Goal: Check status: Check status

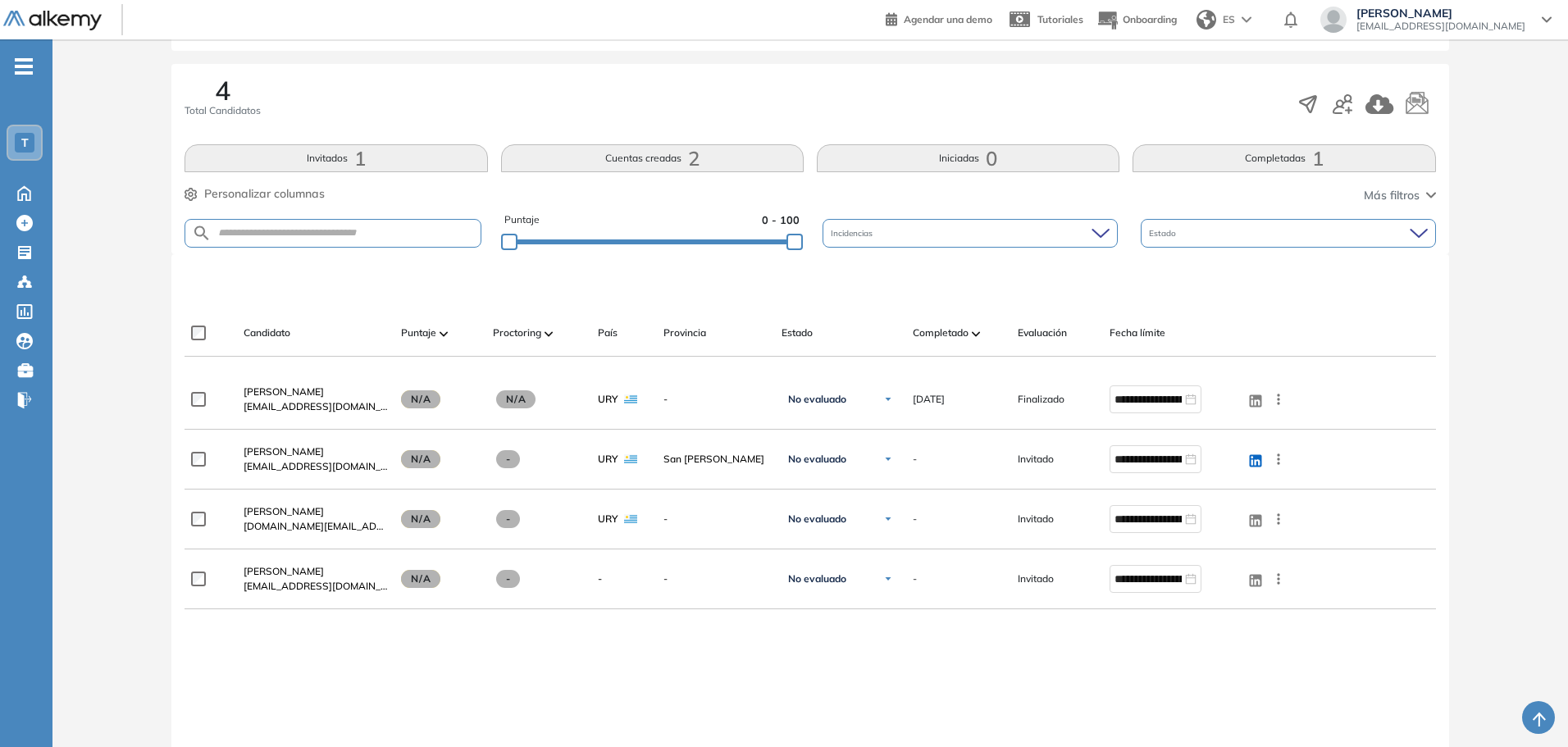
scroll to position [245, 0]
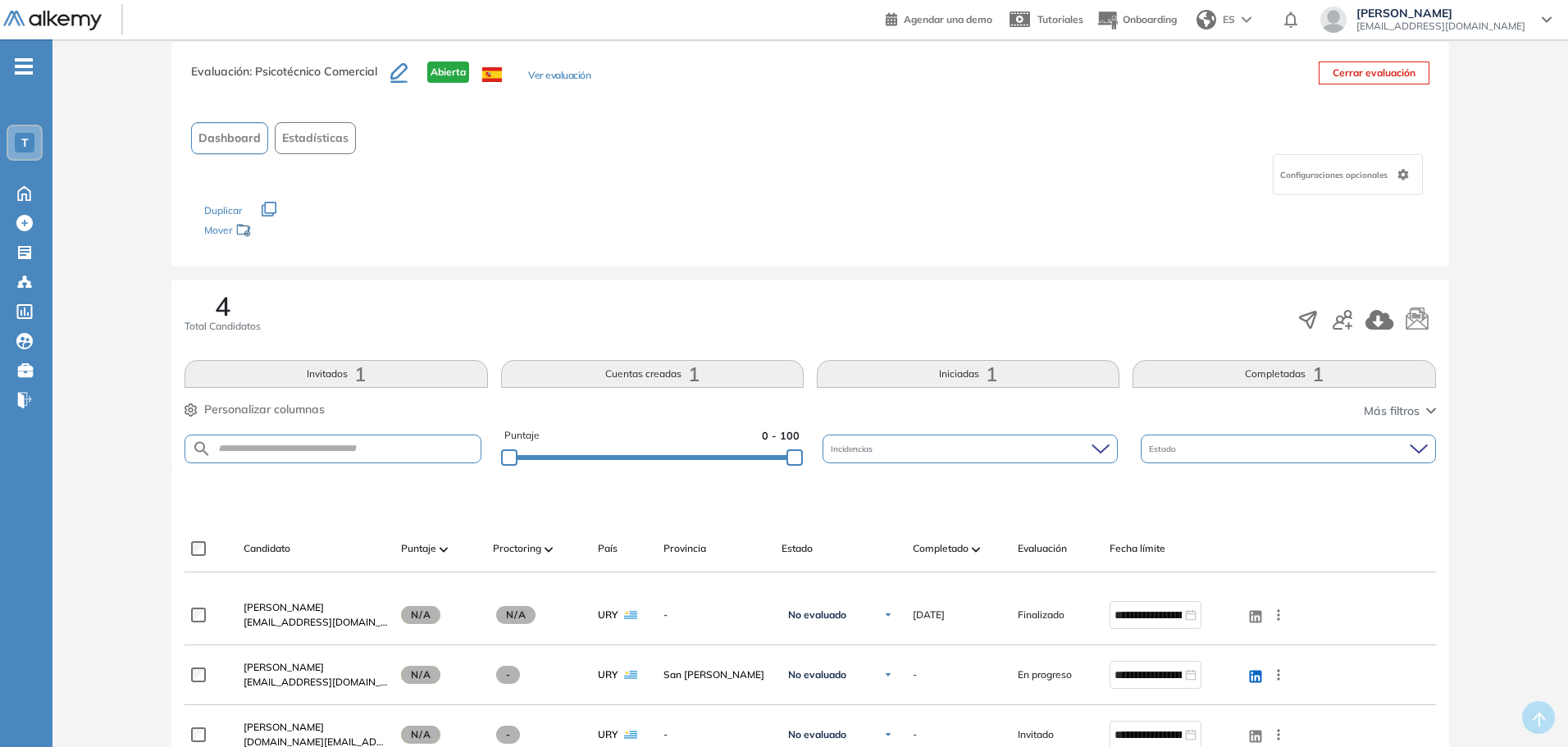
scroll to position [164, 0]
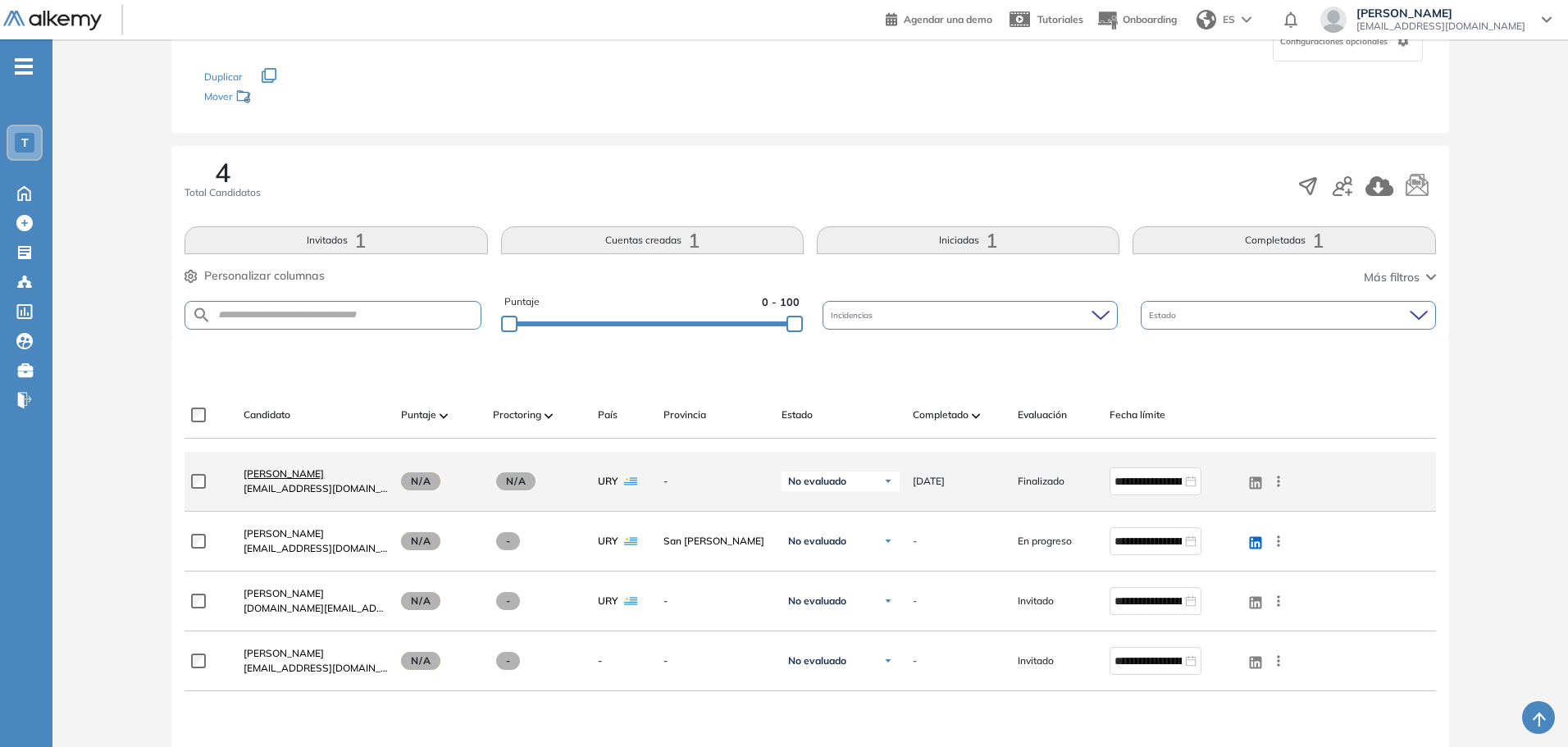
click at [302, 474] on span "[PERSON_NAME]" at bounding box center [284, 473] width 80 height 12
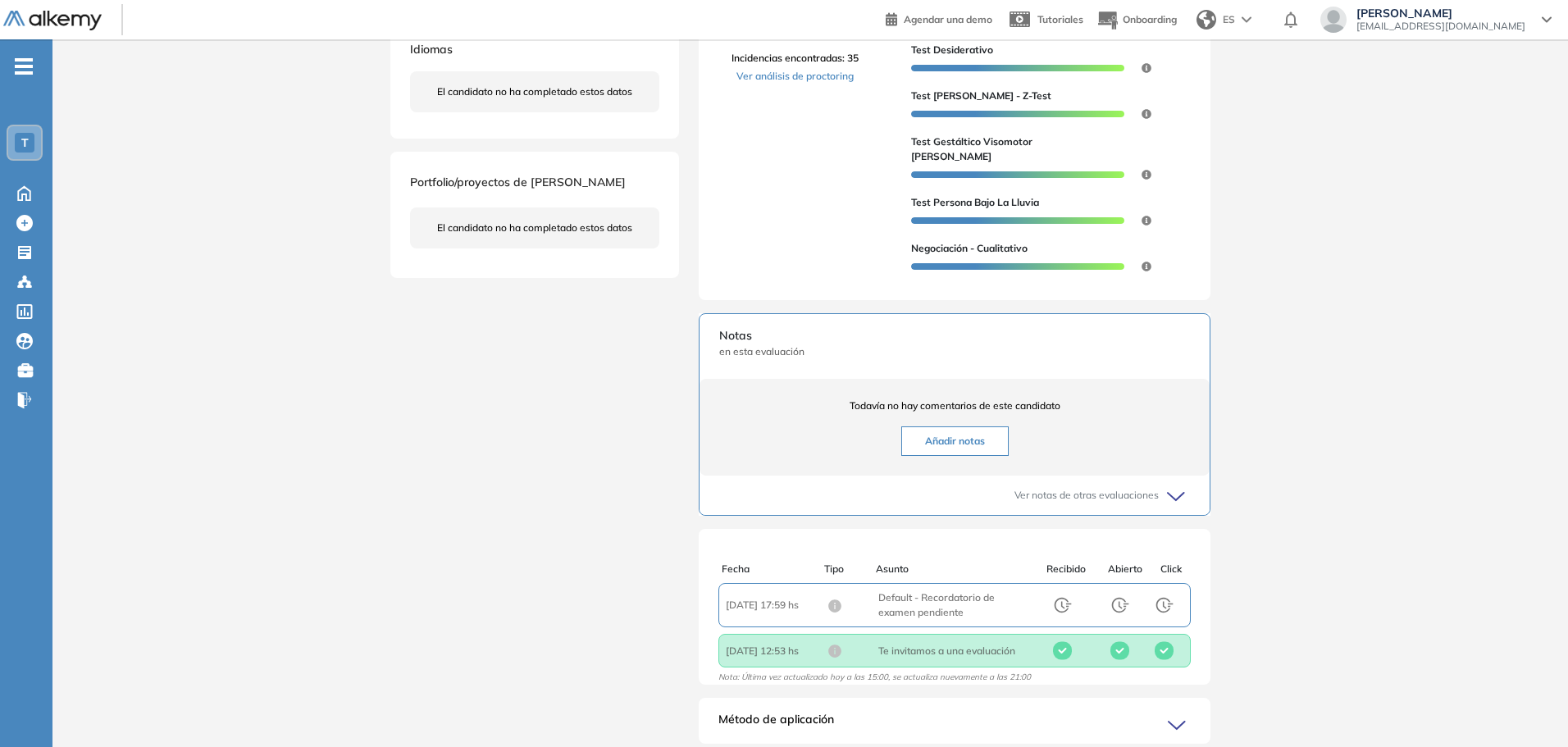
scroll to position [502, 0]
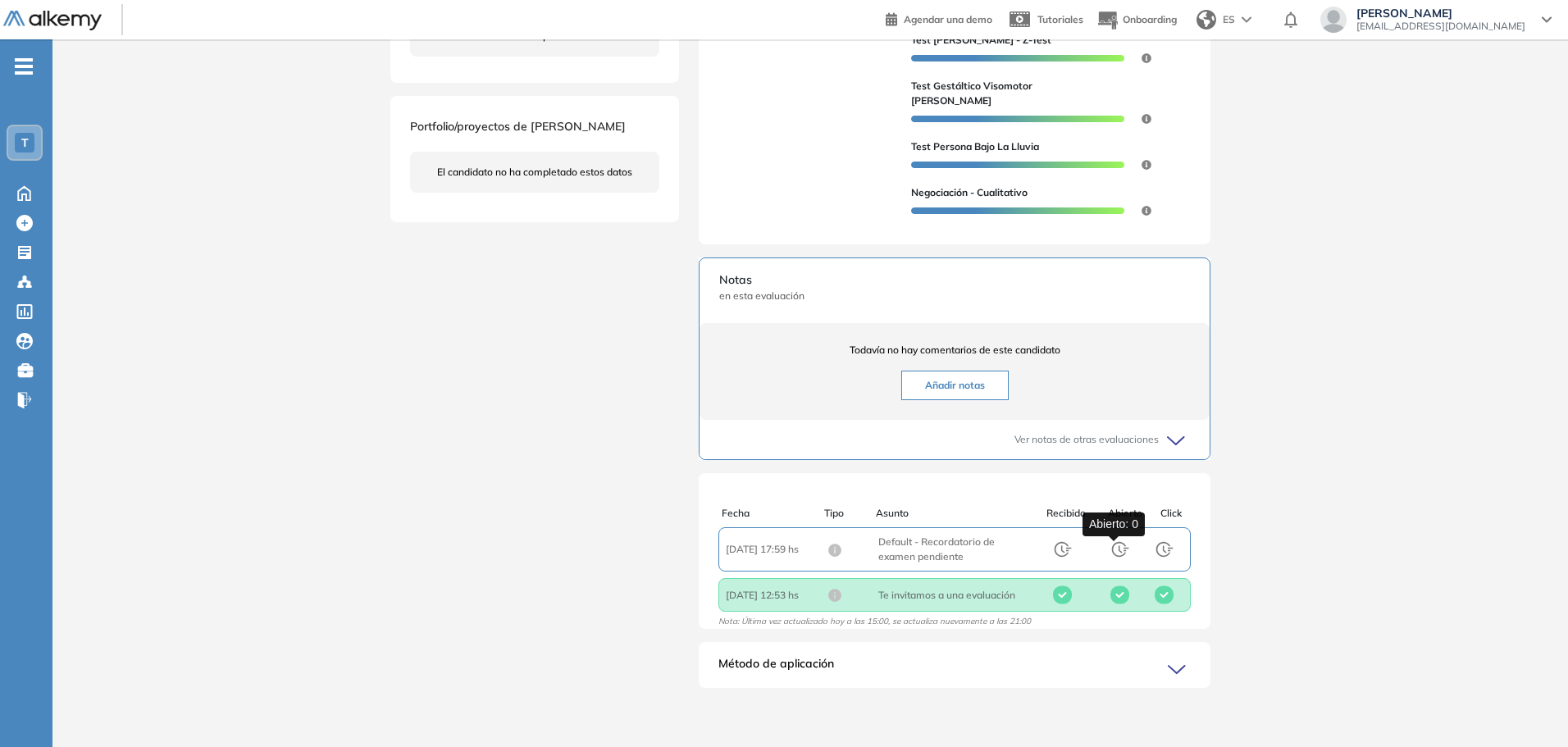
click at [1118, 550] on icon at bounding box center [1123, 549] width 10 height 8
click at [1161, 542] on icon at bounding box center [1164, 549] width 20 height 20
click at [1178, 669] on icon at bounding box center [1179, 670] width 23 height 23
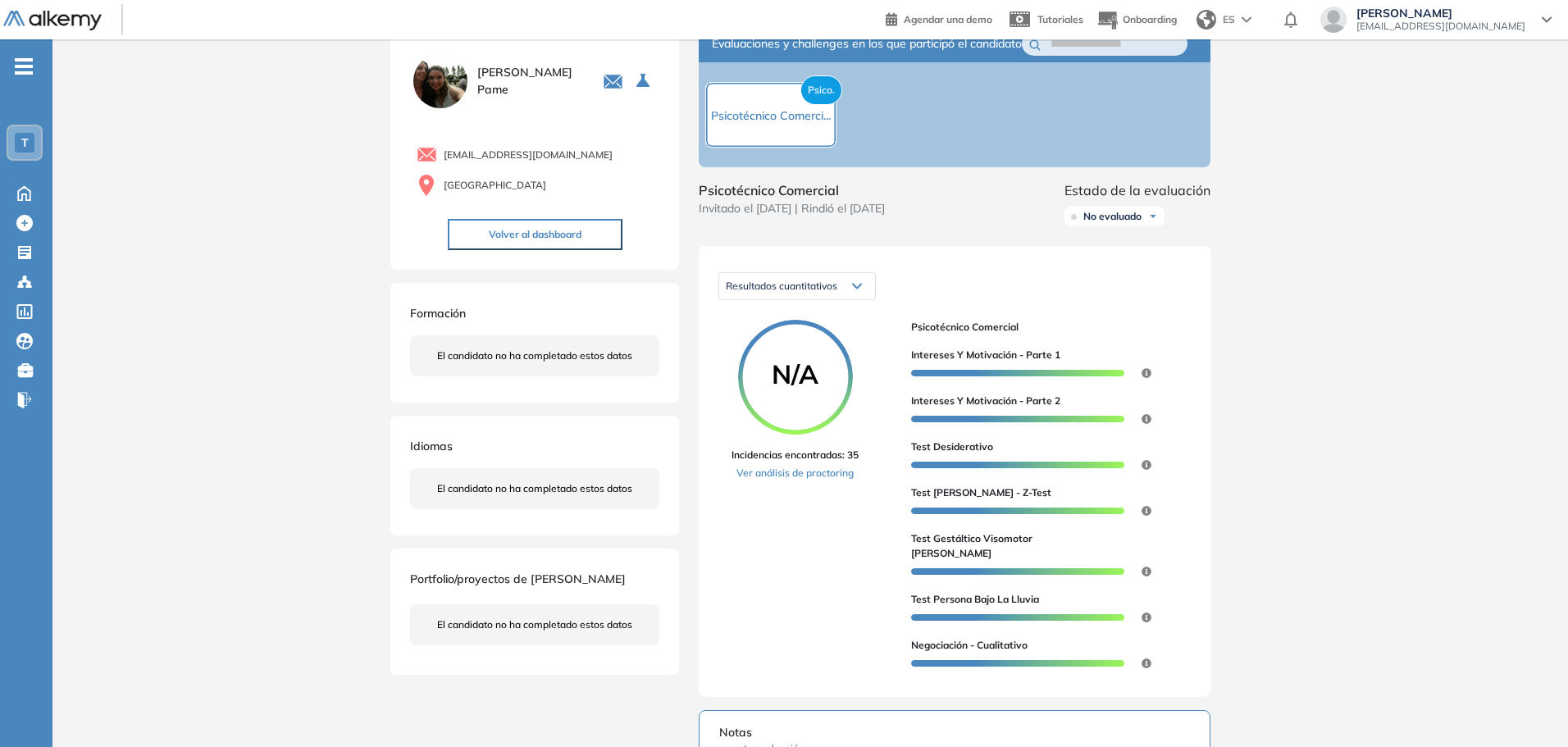
scroll to position [0, 0]
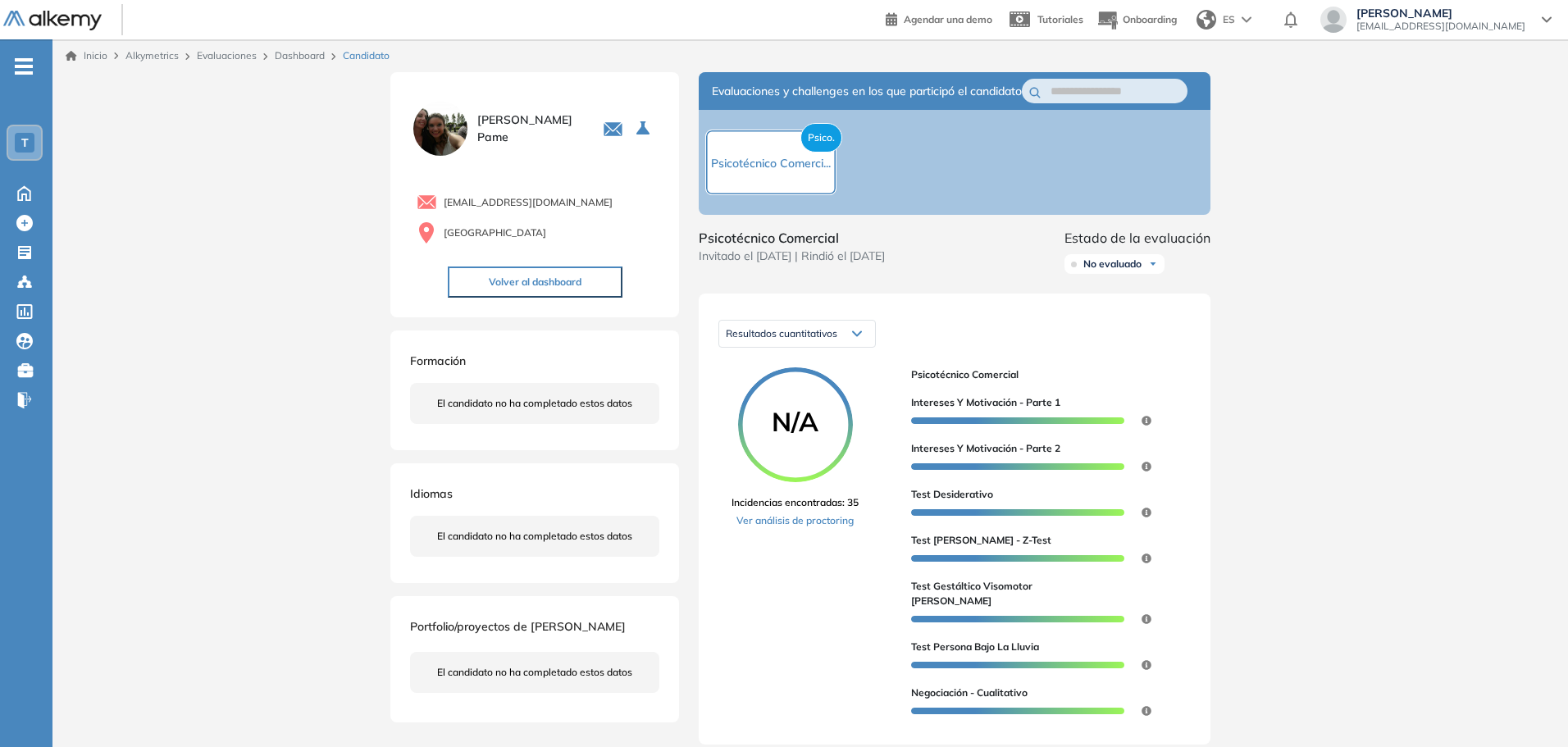
click at [875, 349] on div "Resultados cuantitativos Resultados cuantitativos Resultados relativos" at bounding box center [955, 333] width 472 height 41
click at [764, 170] on span "Psicotécnico Comerci..." at bounding box center [770, 162] width 119 height 14
click at [638, 132] on icon "Seleccione la evaluación activa" at bounding box center [643, 128] width 13 height 13
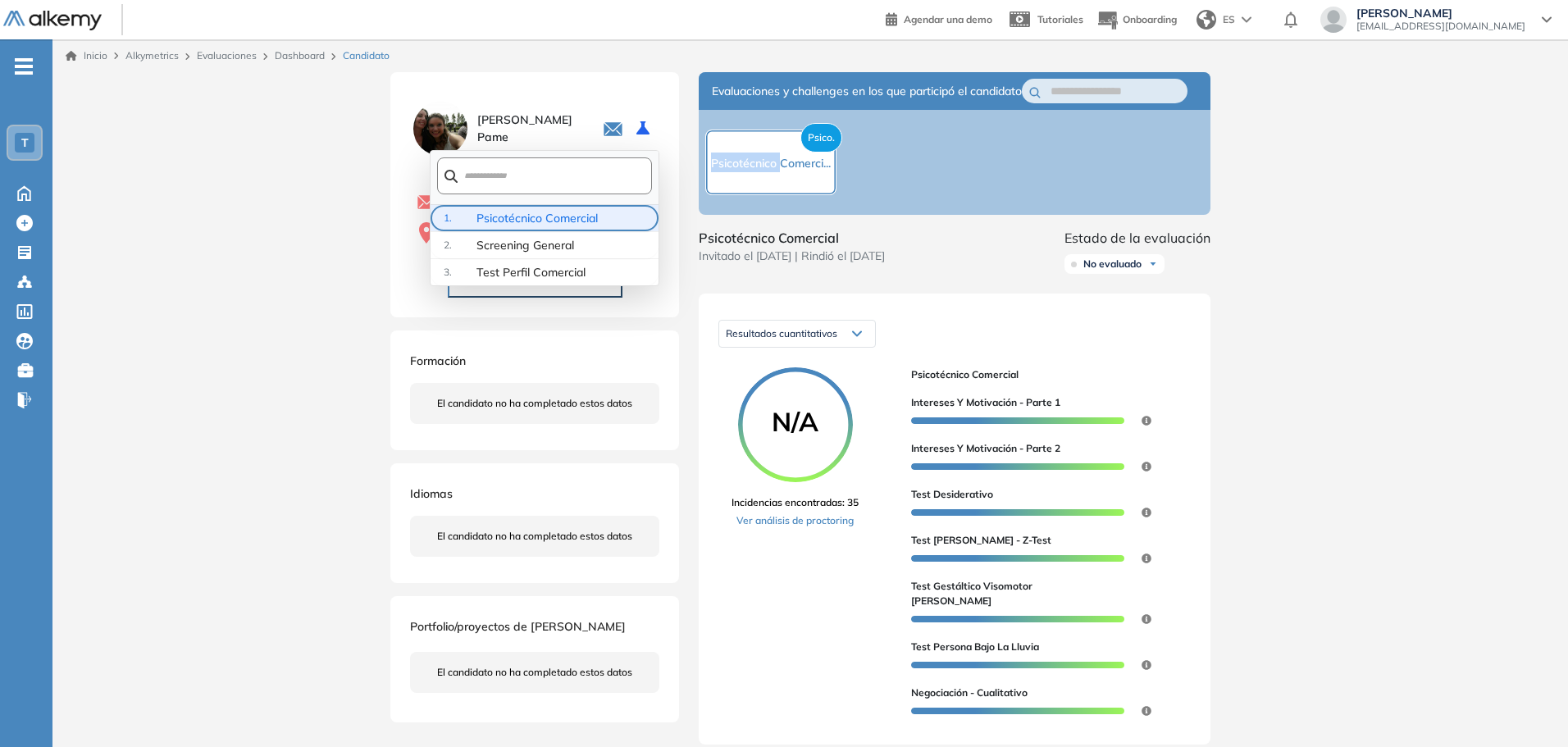
click at [567, 222] on span "Psicotécnico Comercial" at bounding box center [561, 218] width 169 height 18
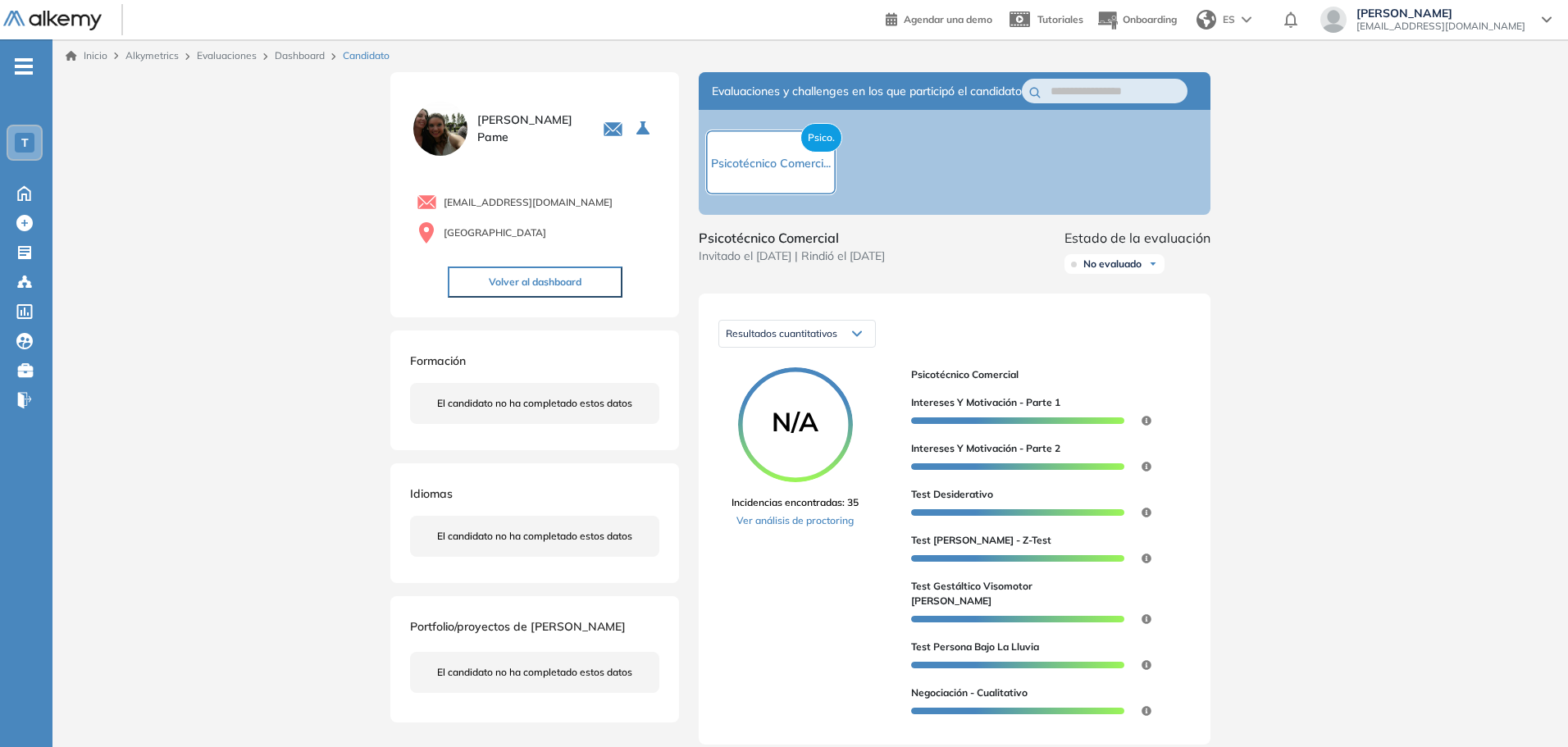
click at [1055, 124] on div "Psico. Psicotécnico Comerci..." at bounding box center [954, 162] width 511 height 105
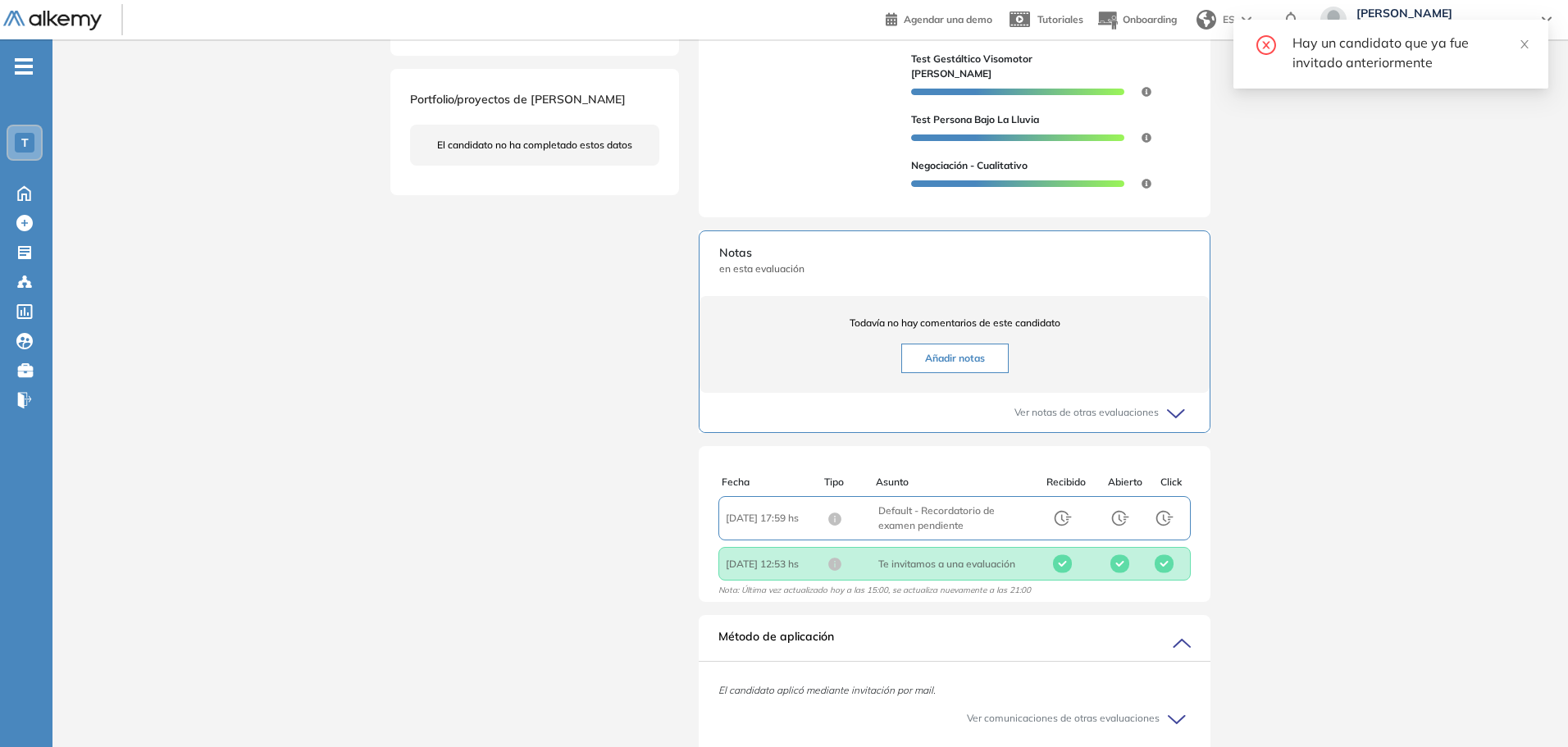
scroll to position [574, 0]
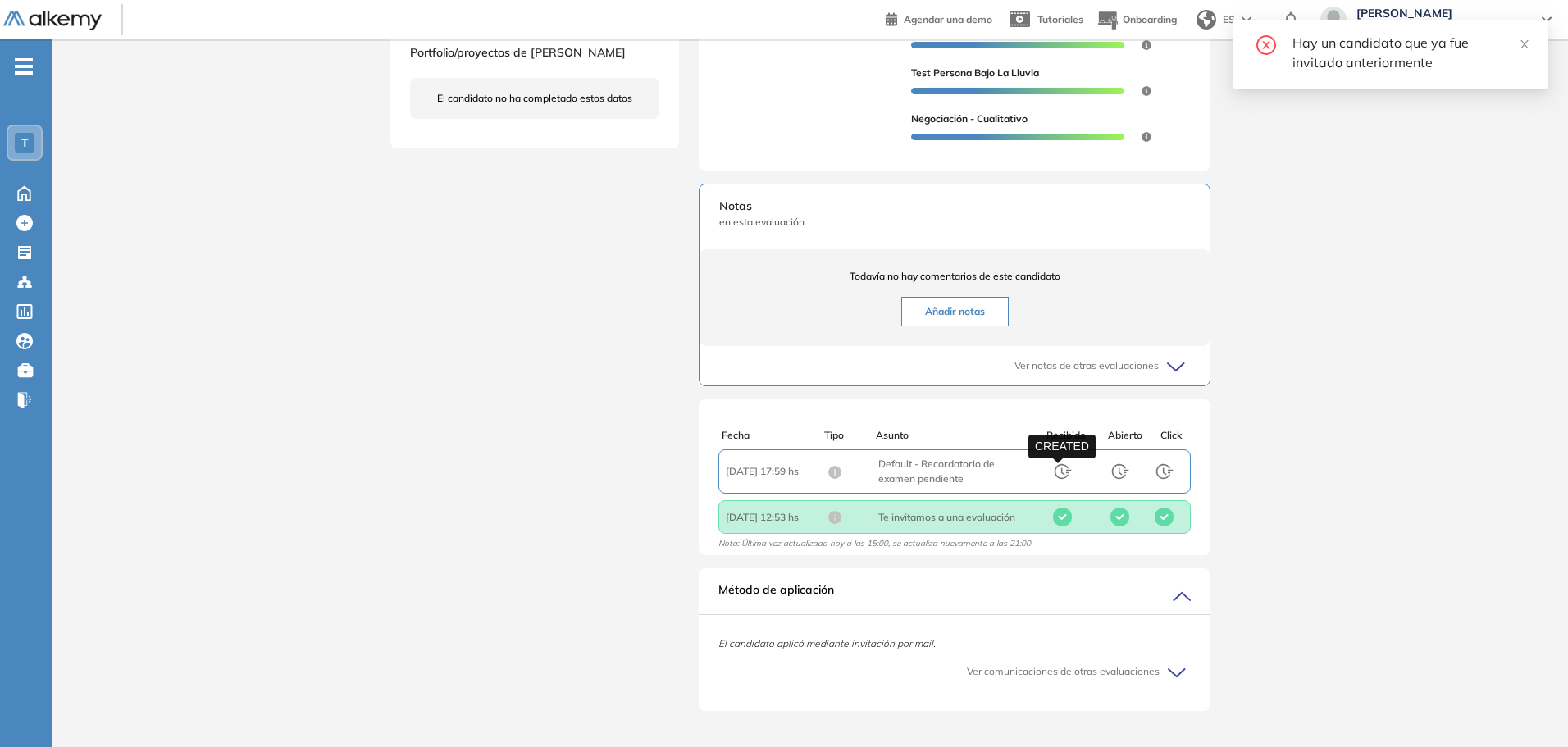
click at [1035, 479] on div at bounding box center [1063, 471] width 64 height 20
